Goal: Information Seeking & Learning: Learn about a topic

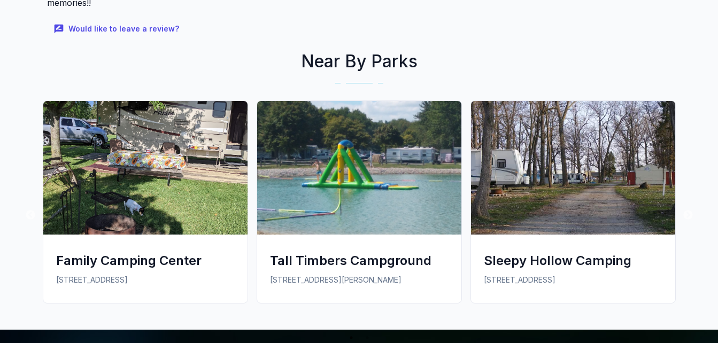
scroll to position [788, 0]
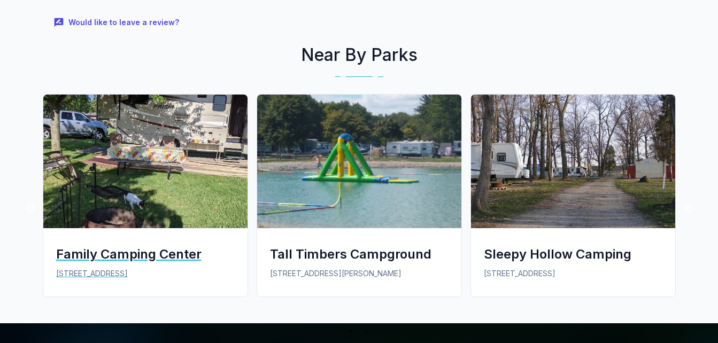
click at [143, 245] on div "Family Camping Center" at bounding box center [145, 254] width 179 height 18
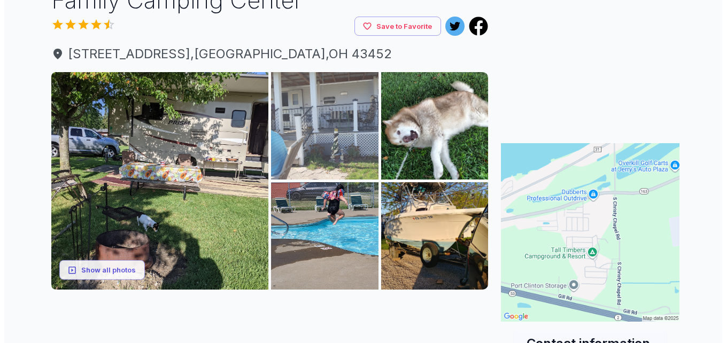
scroll to position [93, 0]
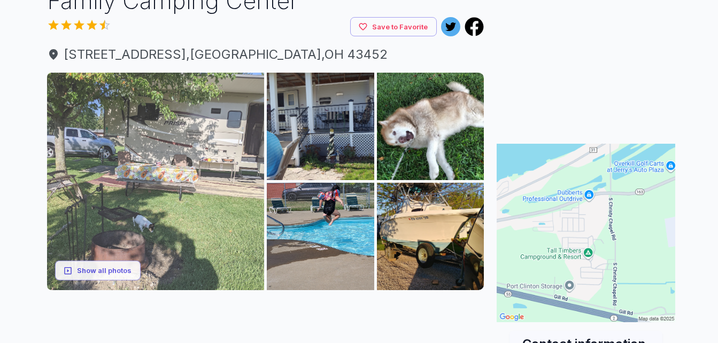
click at [217, 187] on img at bounding box center [156, 182] width 218 height 218
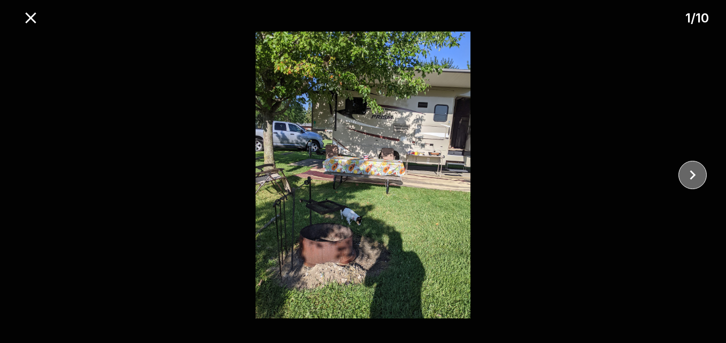
click at [687, 168] on icon "close" at bounding box center [693, 175] width 19 height 19
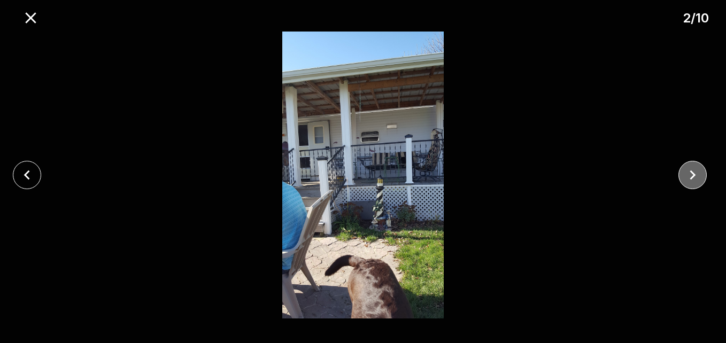
click at [687, 168] on icon "close" at bounding box center [693, 175] width 19 height 19
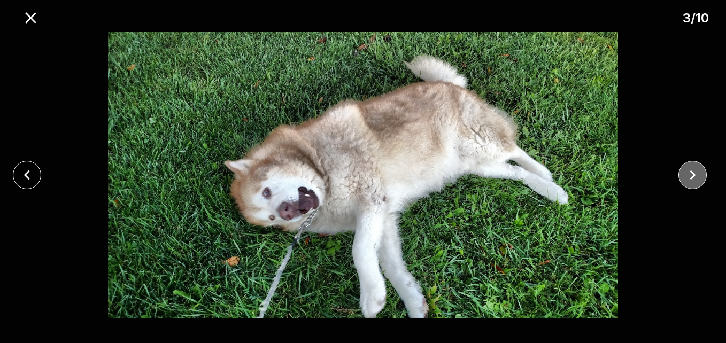
click at [687, 168] on icon "close" at bounding box center [693, 175] width 19 height 19
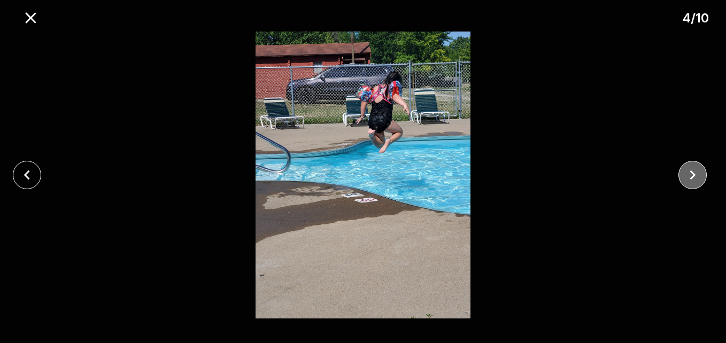
click at [687, 168] on icon "close" at bounding box center [693, 175] width 19 height 19
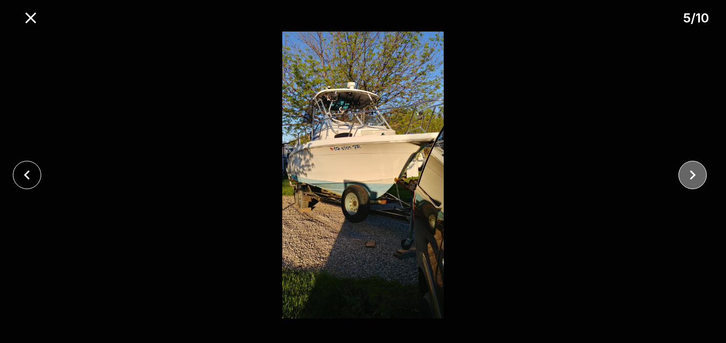
click at [687, 168] on icon "close" at bounding box center [693, 175] width 19 height 19
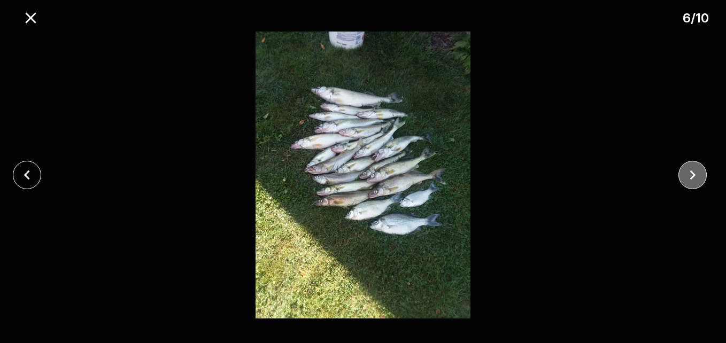
click at [687, 168] on icon "close" at bounding box center [693, 175] width 19 height 19
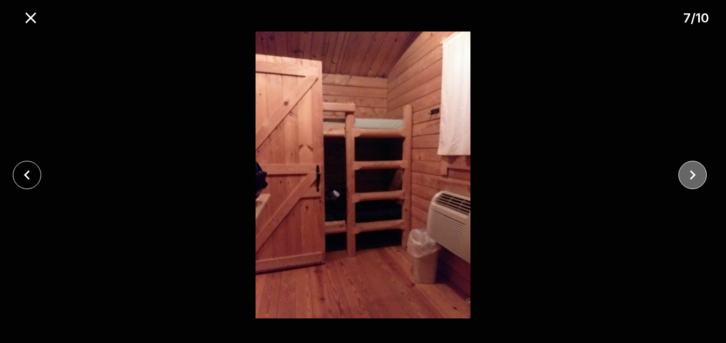
click at [687, 168] on icon "close" at bounding box center [693, 175] width 19 height 19
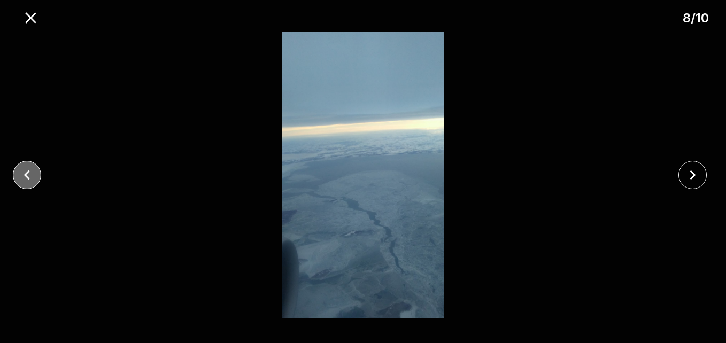
click at [24, 172] on icon "close" at bounding box center [27, 175] width 19 height 19
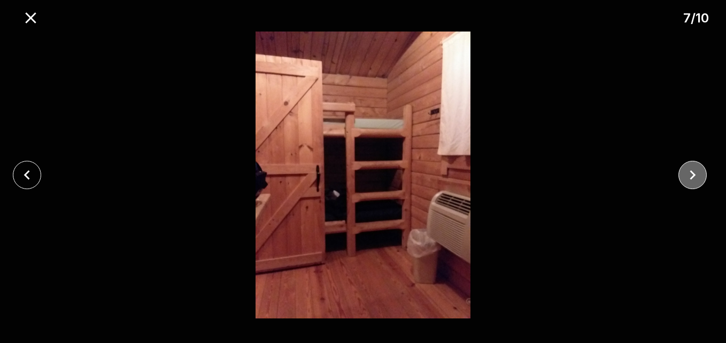
click at [691, 179] on icon "close" at bounding box center [693, 176] width 6 height 10
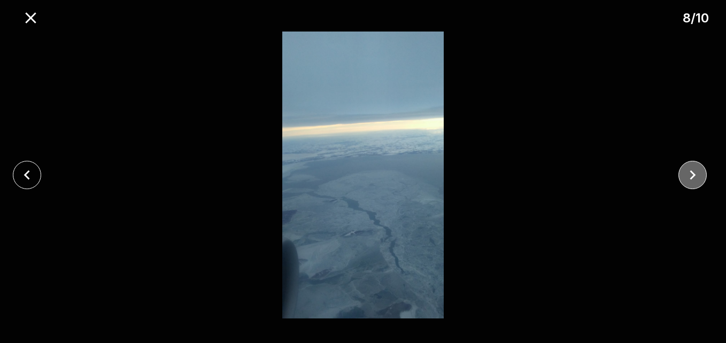
click at [691, 179] on icon "close" at bounding box center [693, 176] width 6 height 10
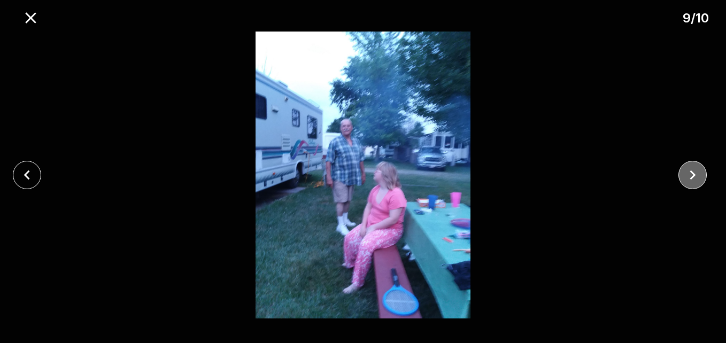
click at [691, 179] on icon "close" at bounding box center [693, 176] width 6 height 10
